Goal: Transaction & Acquisition: Purchase product/service

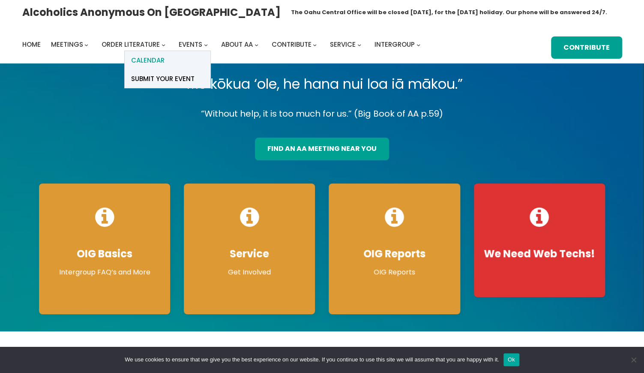
click at [174, 59] on link "Calendar" at bounding box center [168, 60] width 86 height 18
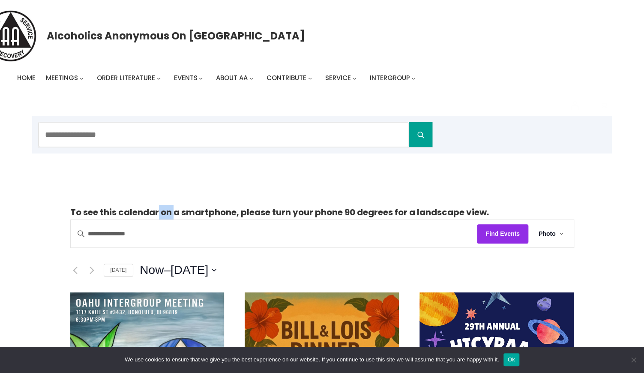
drag, startPoint x: 158, startPoint y: 214, endPoint x: 174, endPoint y: 205, distance: 18.6
click at [174, 205] on p "To see this calendar on a smartphone, please turn your phone 90 degrees for a l…" at bounding box center [322, 212] width 504 height 15
click at [513, 3] on div "Alcoholics Anonymous on [GEOGRAPHIC_DATA] Home Meetings Physical Meetings Onlin…" at bounding box center [322, 47] width 644 height 94
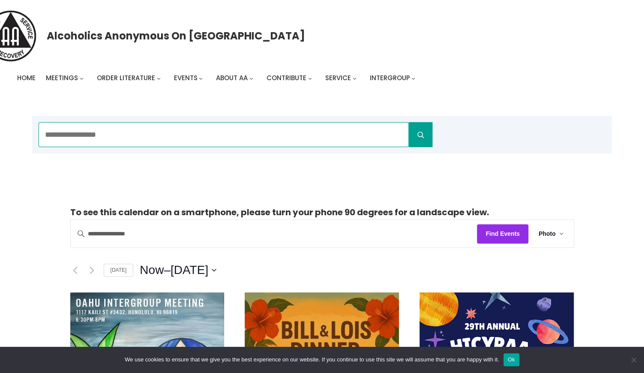
click at [178, 140] on input "Search" at bounding box center [224, 134] width 370 height 25
type input "*****"
click at [421, 134] on button "Search" at bounding box center [421, 134] width 24 height 25
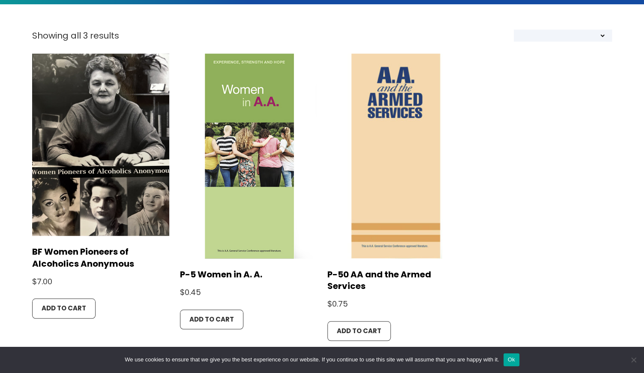
scroll to position [205, 0]
click at [90, 260] on link "BF Women Pioneers of Alcoholics Anonymous" at bounding box center [100, 257] width 137 height 23
click at [95, 253] on link "BF Women Pioneers of Alcoholics Anonymous" at bounding box center [100, 257] width 137 height 23
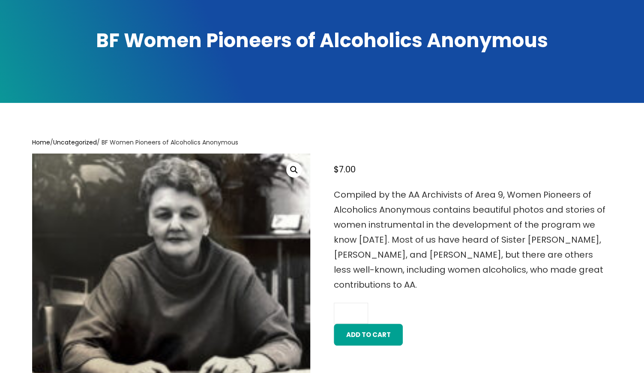
scroll to position [107, 0]
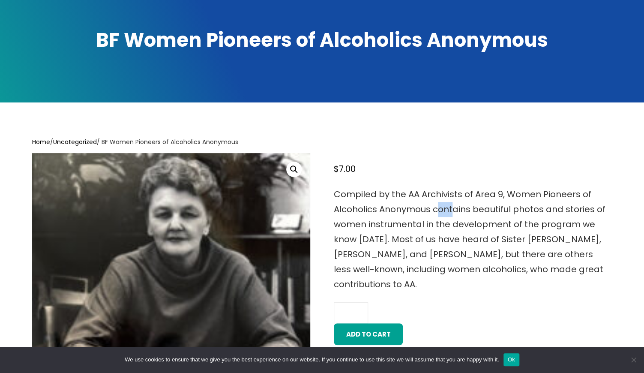
drag, startPoint x: 441, startPoint y: 214, endPoint x: 451, endPoint y: 212, distance: 10.9
click at [451, 211] on p "Compiled by the AA Archivists of Area 9, Women Pioneers of Alcoholics Anonymous…" at bounding box center [473, 239] width 278 height 105
click at [451, 212] on p "Compiled by the AA Archivists of Area 9, Women Pioneers of Alcoholics Anonymous…" at bounding box center [473, 239] width 278 height 105
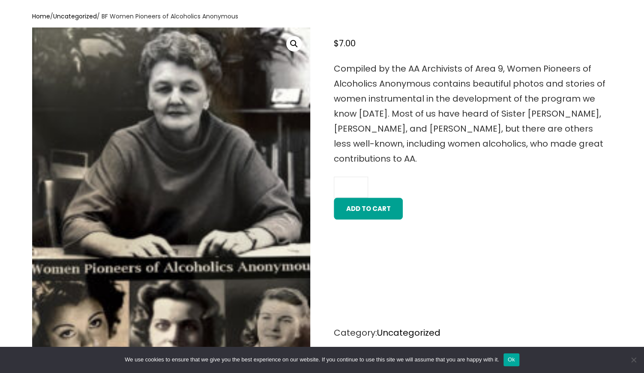
scroll to position [231, 0]
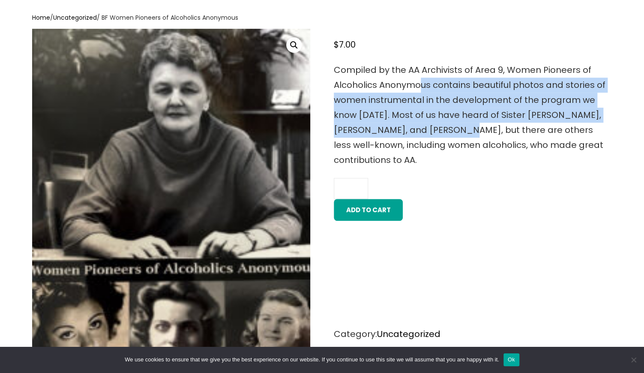
drag, startPoint x: 422, startPoint y: 85, endPoint x: 427, endPoint y: 126, distance: 41.1
click at [427, 126] on p "Compiled by the AA Archivists of Area 9, Women Pioneers of Alcoholics Anonymous…" at bounding box center [473, 115] width 278 height 105
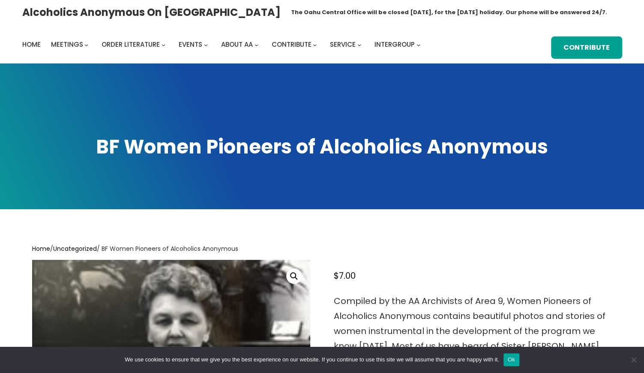
scroll to position [0, 0]
copy div
drag, startPoint x: 67, startPoint y: 145, endPoint x: 567, endPoint y: 125, distance: 500.3
click at [567, 125] on div "BF Women Pioneers of Alcoholics Anonymous" at bounding box center [322, 136] width 644 height 146
click at [421, 153] on h2 "BF Women Pioneers of Alcoholics Anonymous" at bounding box center [322, 147] width 600 height 26
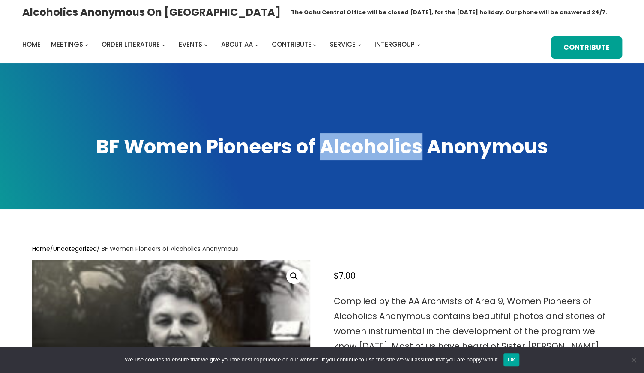
click at [421, 153] on h2 "BF Women Pioneers of Alcoholics Anonymous" at bounding box center [322, 147] width 600 height 26
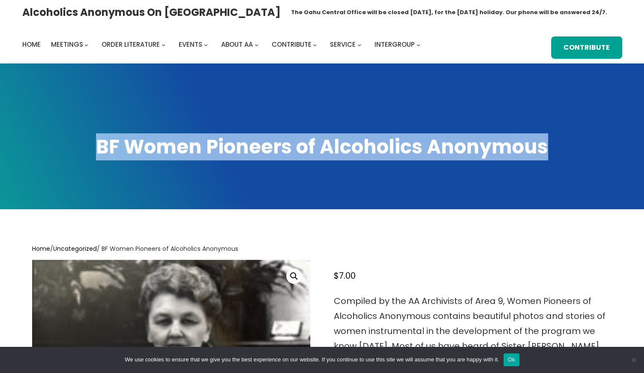
click at [421, 153] on h2 "BF Women Pioneers of Alcoholics Anonymous" at bounding box center [322, 147] width 600 height 26
click at [421, 151] on h2 "BF Women Pioneers of Alcoholics Anonymous" at bounding box center [322, 147] width 600 height 26
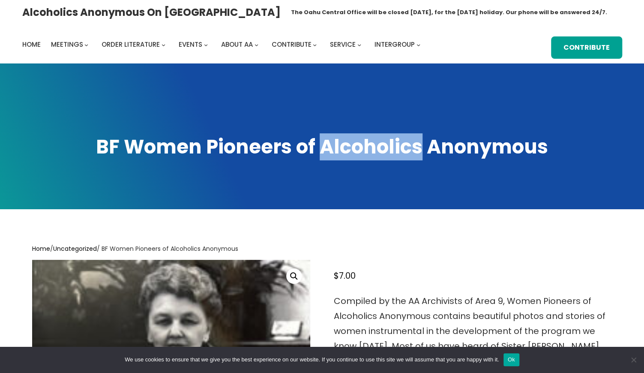
click at [421, 151] on h2 "BF Women Pioneers of Alcoholics Anonymous" at bounding box center [322, 147] width 600 height 26
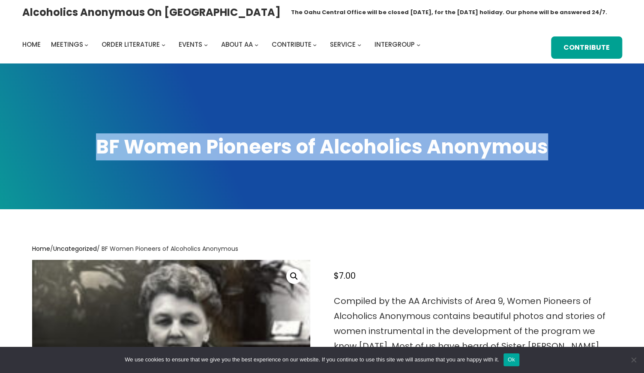
click at [421, 151] on h2 "BF Women Pioneers of Alcoholics Anonymous" at bounding box center [322, 147] width 600 height 26
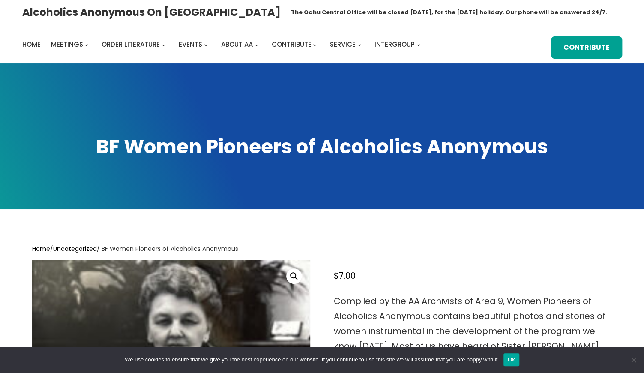
click at [149, 172] on span at bounding box center [322, 136] width 644 height 146
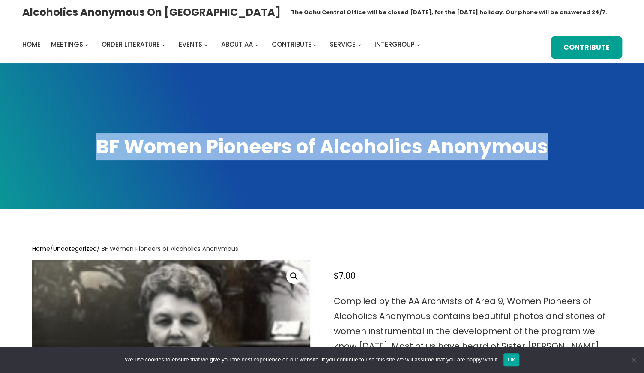
drag, startPoint x: 67, startPoint y: 144, endPoint x: 581, endPoint y: 142, distance: 514.1
click at [581, 142] on h2 "BF Women Pioneers of Alcoholics Anonymous" at bounding box center [322, 147] width 600 height 26
copy h2 "BF Women Pioneers of Alcoholics Anonymous"
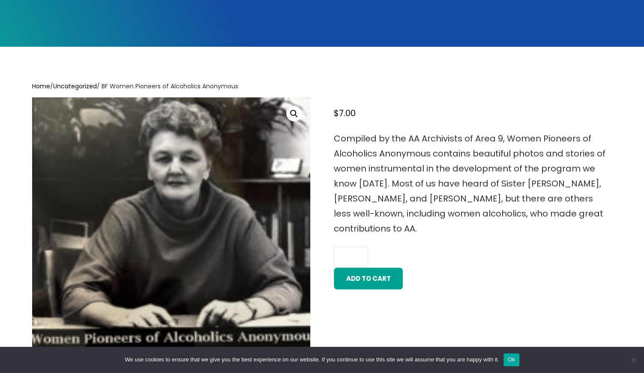
scroll to position [164, 0]
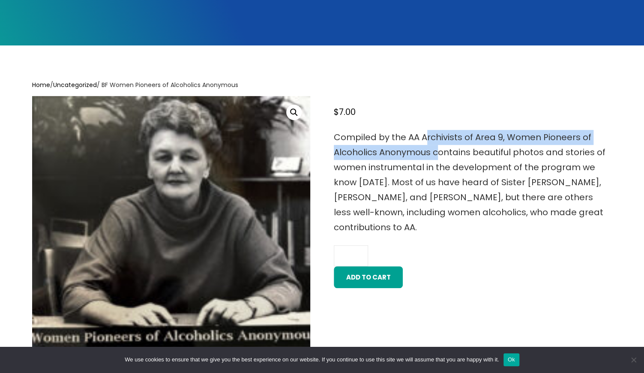
drag, startPoint x: 437, startPoint y: 145, endPoint x: 427, endPoint y: 130, distance: 17.8
click at [427, 130] on p "Compiled by the AA Archivists of Area 9, Women Pioneers of Alcoholics Anonymous…" at bounding box center [473, 182] width 278 height 105
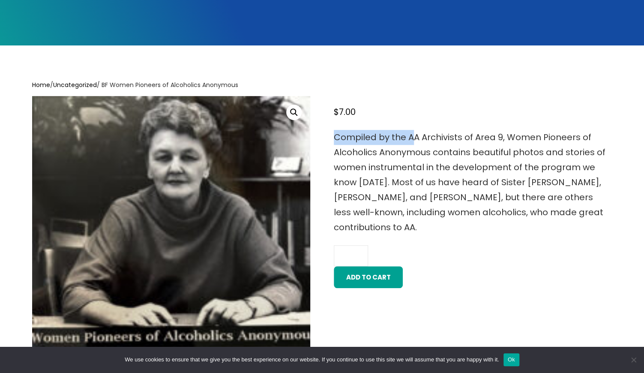
drag, startPoint x: 412, startPoint y: 133, endPoint x: 404, endPoint y: 126, distance: 10.9
click at [404, 126] on div "BF Women Pioneers of Alcoholics Anonymous $ 7.00 Compiled by the AA Archivists …" at bounding box center [473, 257] width 278 height 323
drag, startPoint x: 377, startPoint y: 133, endPoint x: 369, endPoint y: 129, distance: 9.6
click at [369, 129] on div "BF Women Pioneers of Alcoholics Anonymous $ 7.00 Compiled by the AA Archivists …" at bounding box center [473, 257] width 278 height 323
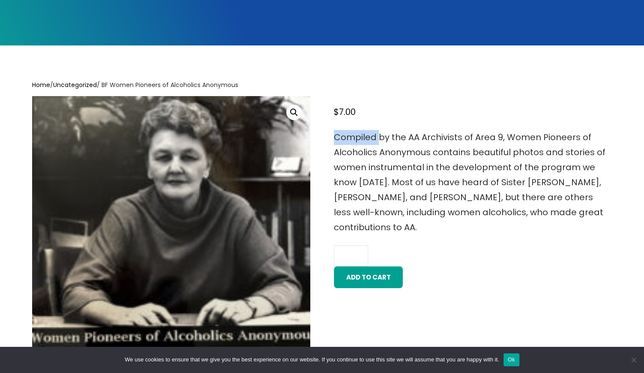
click at [369, 129] on div "BF Women Pioneers of Alcoholics Anonymous $ 7.00 Compiled by the AA Archivists …" at bounding box center [473, 257] width 278 height 323
drag, startPoint x: 346, startPoint y: 138, endPoint x: 369, endPoint y: 138, distance: 23.2
click at [369, 139] on p "Compiled by the AA Archivists of Area 9, Women Pioneers of Alcoholics Anonymous…" at bounding box center [473, 182] width 278 height 105
click at [369, 138] on p "Compiled by the AA Archivists of Area 9, Women Pioneers of Alcoholics Anonymous…" at bounding box center [473, 182] width 278 height 105
drag, startPoint x: 250, startPoint y: 85, endPoint x: 116, endPoint y: 86, distance: 133.8
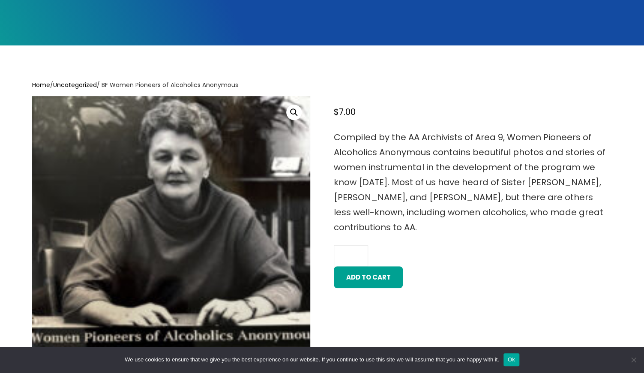
click at [115, 86] on nav "Home / Uncategorized / BF Women Pioneers of Alcoholics Anonymous" at bounding box center [322, 85] width 580 height 11
copy nav "Women Pioneers of Alcoholics Anonymous"
click at [298, 162] on img at bounding box center [171, 282] width 278 height 372
